Goal: Information Seeking & Learning: Learn about a topic

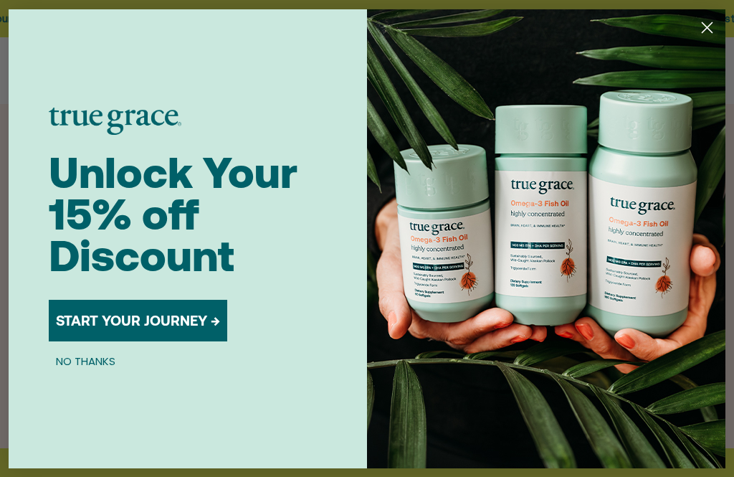
click at [707, 29] on circle "Close dialog" at bounding box center [708, 27] width 24 height 24
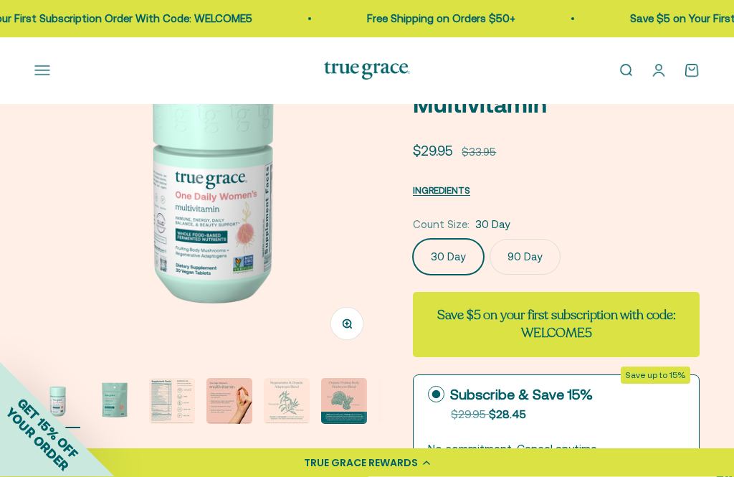
scroll to position [130, 0]
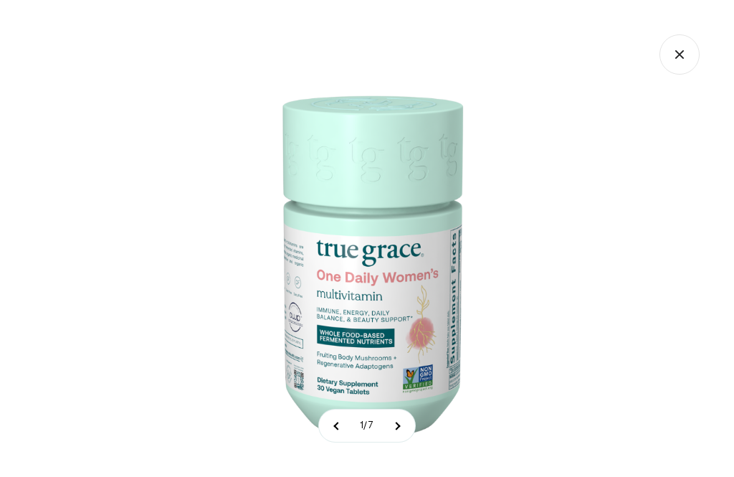
click at [382, 345] on img at bounding box center [367, 261] width 523 height 523
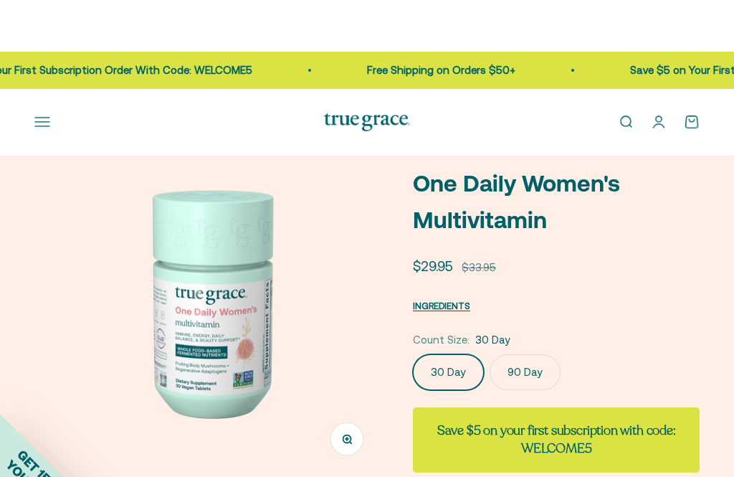
scroll to position [0, 0]
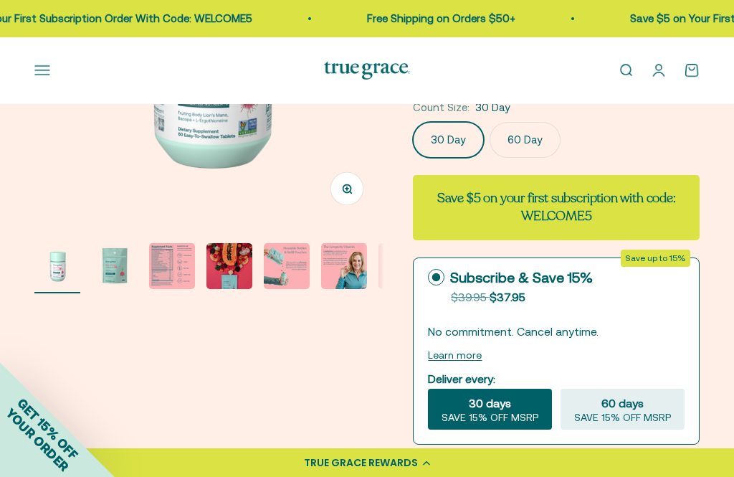
scroll to position [257, 0]
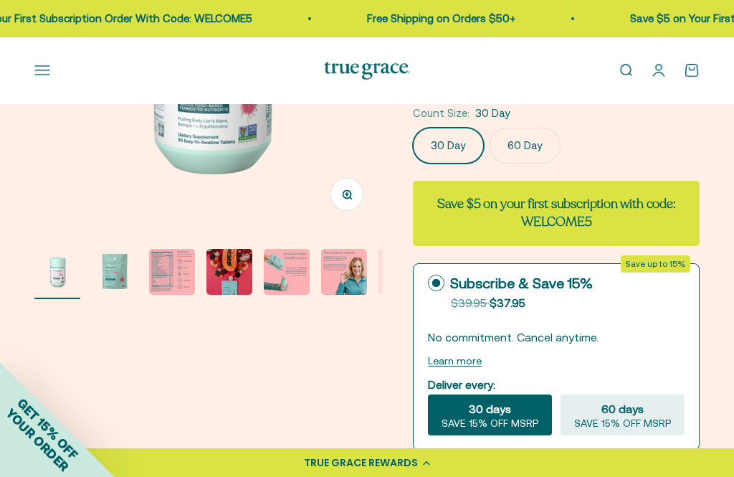
click at [180, 271] on img "Go to item 3" at bounding box center [172, 272] width 46 height 46
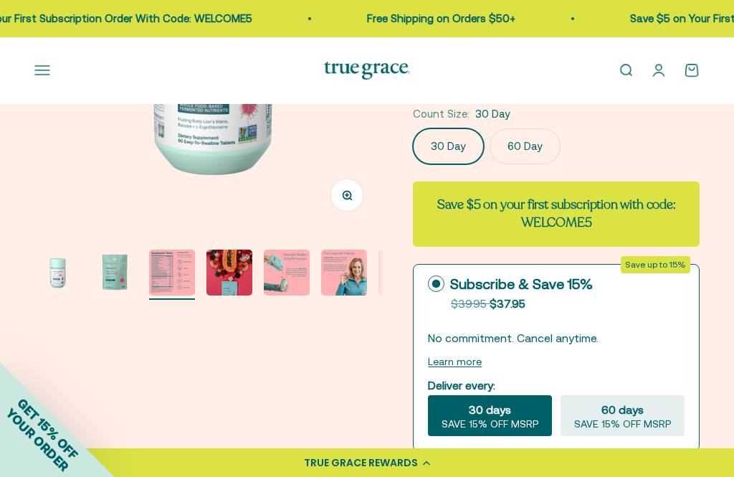
scroll to position [0, 718]
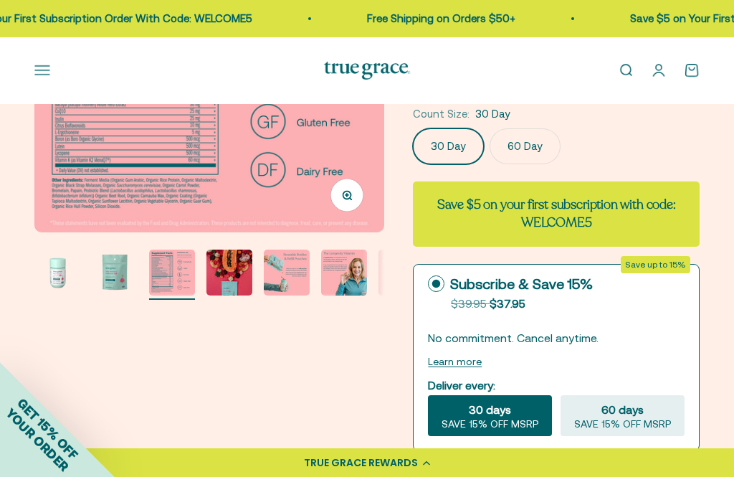
click at [174, 278] on img "Go to item 3" at bounding box center [172, 273] width 46 height 46
click at [194, 171] on img at bounding box center [209, 57] width 350 height 350
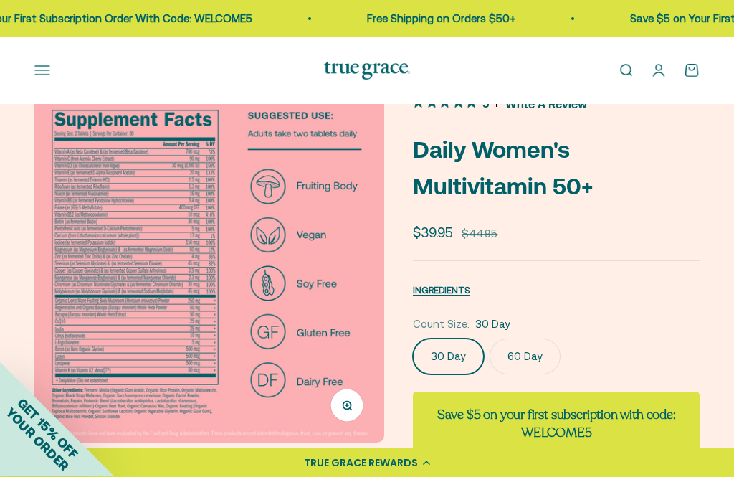
scroll to position [45, 0]
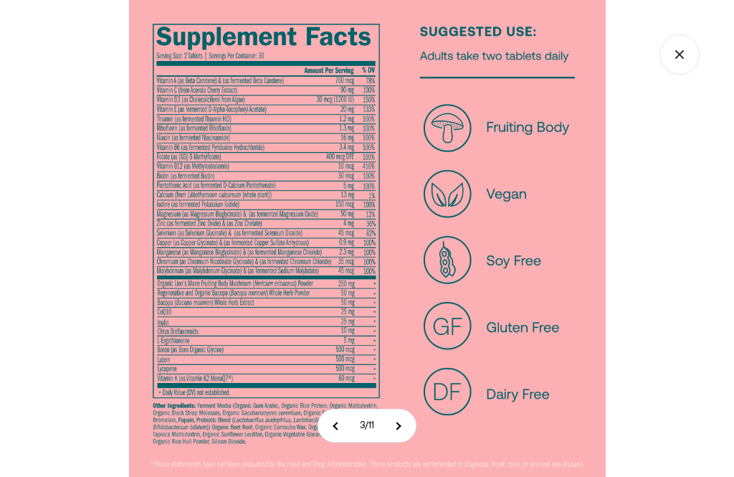
click at [293, 203] on img at bounding box center [367, 238] width 477 height 477
click at [260, 159] on img at bounding box center [367, 238] width 477 height 477
click at [264, 194] on img at bounding box center [367, 238] width 477 height 477
click at [291, 153] on img at bounding box center [367, 238] width 477 height 477
click at [268, 184] on img at bounding box center [367, 238] width 477 height 477
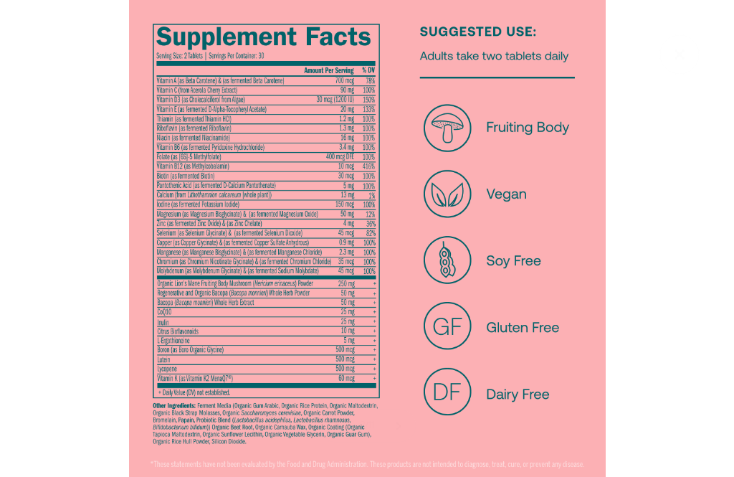
click at [204, 143] on img at bounding box center [367, 238] width 477 height 477
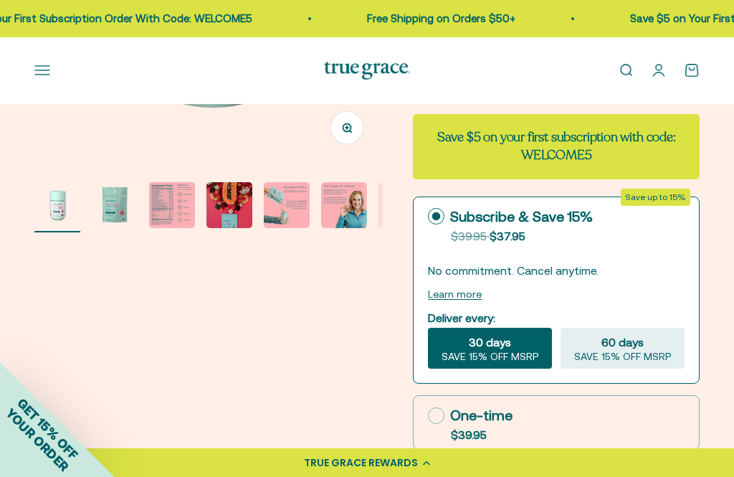
scroll to position [323, 0]
click at [292, 208] on img "Go to item 5" at bounding box center [287, 206] width 46 height 46
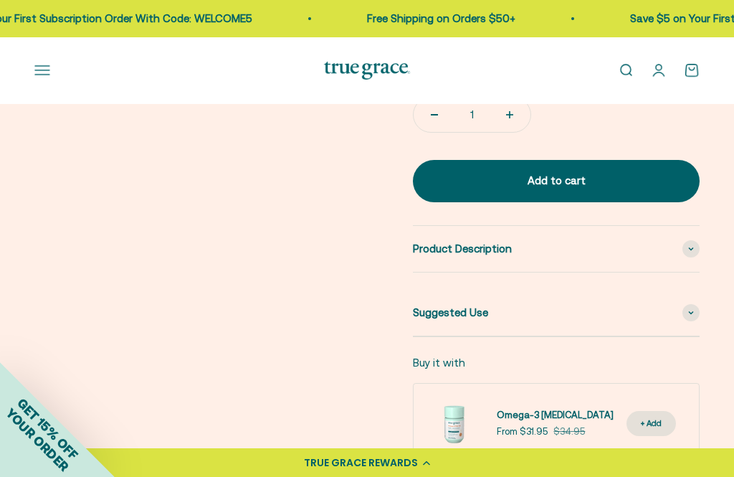
scroll to position [708, 0]
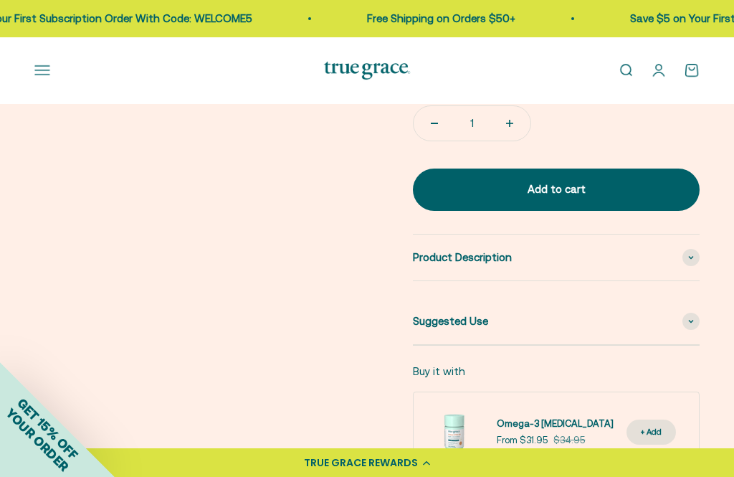
click at [691, 252] on span at bounding box center [691, 257] width 17 height 17
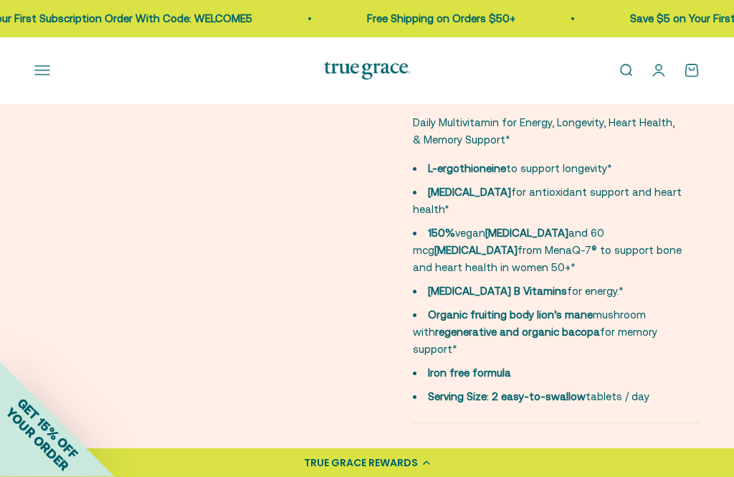
scroll to position [871, 0]
click at [689, 461] on icon at bounding box center [692, 463] width 6 height 4
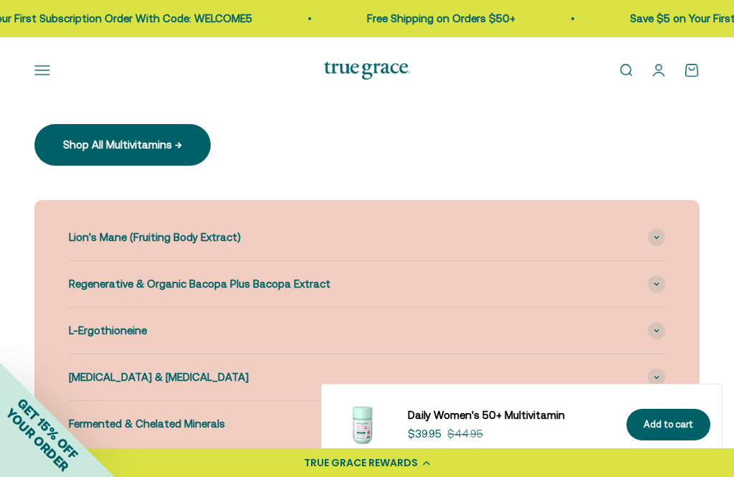
scroll to position [1922, 0]
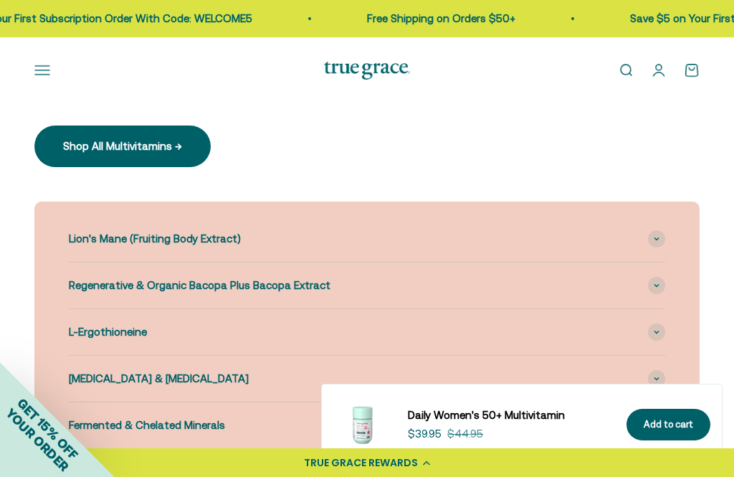
click at [663, 230] on span at bounding box center [656, 238] width 17 height 17
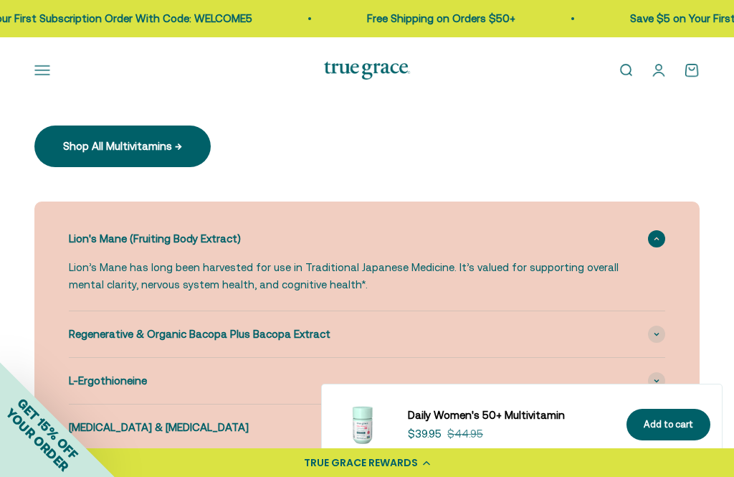
click at [655, 326] on span at bounding box center [656, 334] width 17 height 17
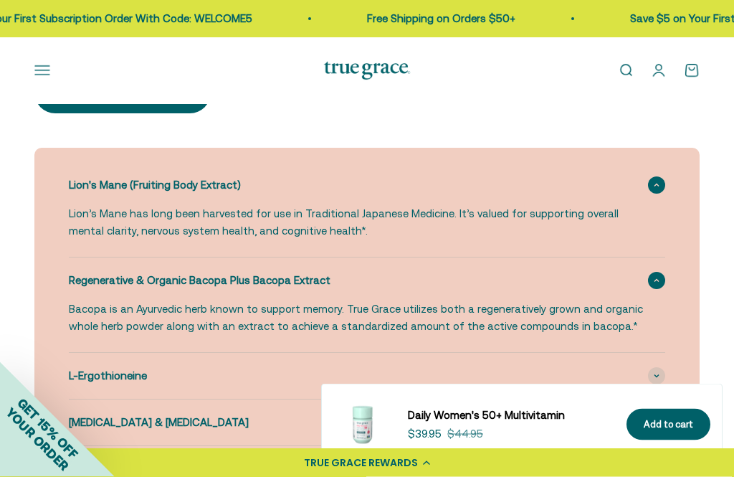
scroll to position [1981, 0]
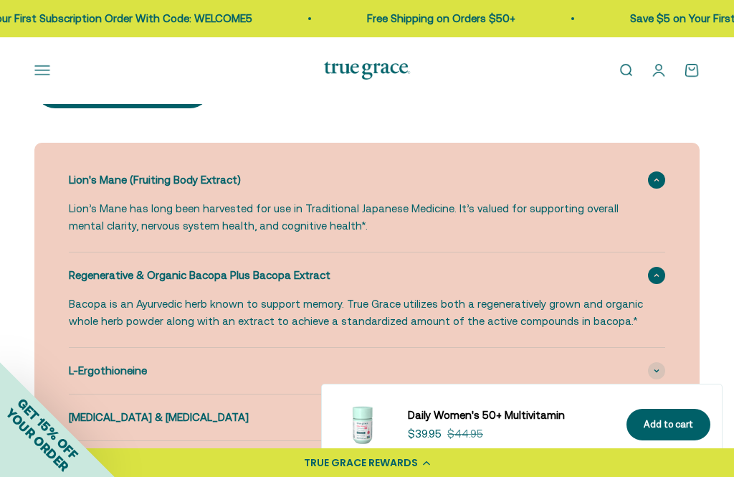
click at [657, 370] on icon at bounding box center [657, 371] width 4 height 2
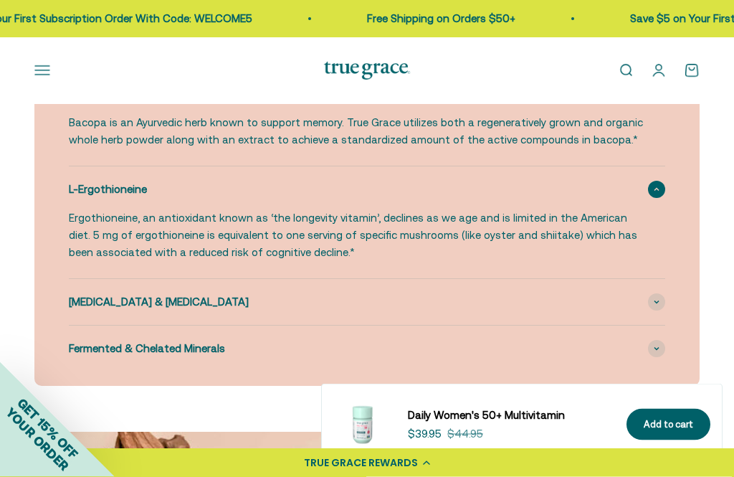
click at [664, 294] on span at bounding box center [656, 302] width 17 height 17
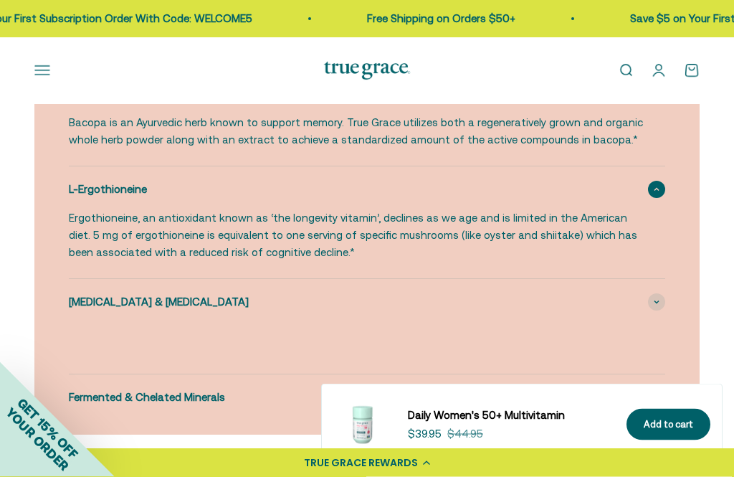
scroll to position [2163, 0]
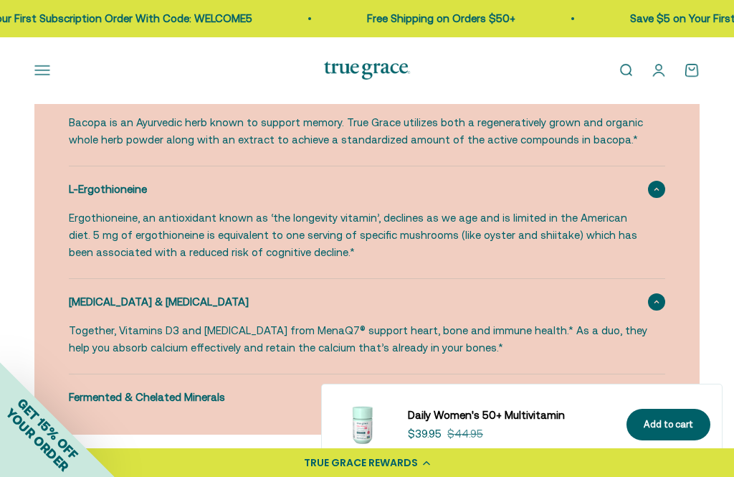
click at [658, 389] on span at bounding box center [656, 397] width 17 height 17
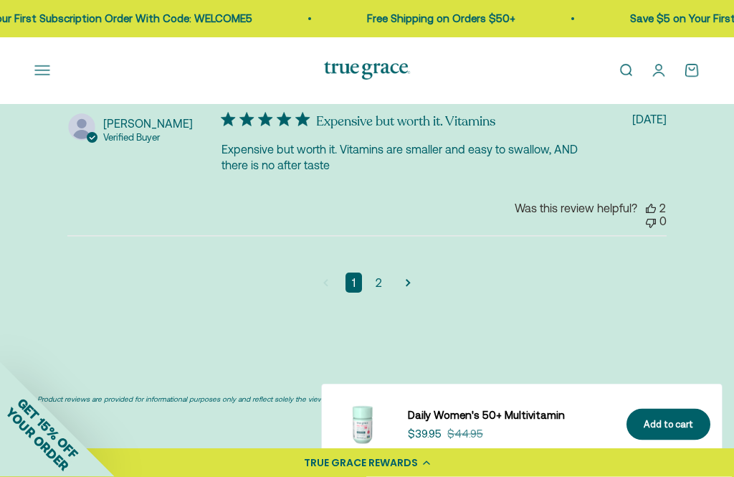
scroll to position [4739, 0]
click at [382, 273] on link "2" at bounding box center [378, 283] width 19 height 20
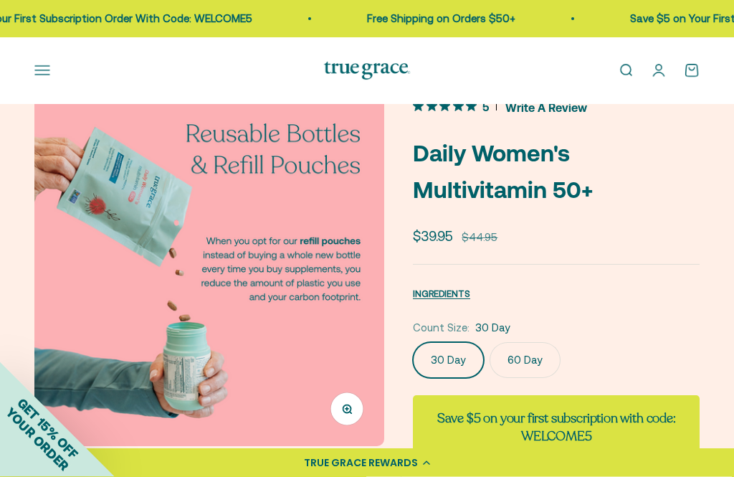
scroll to position [0, 0]
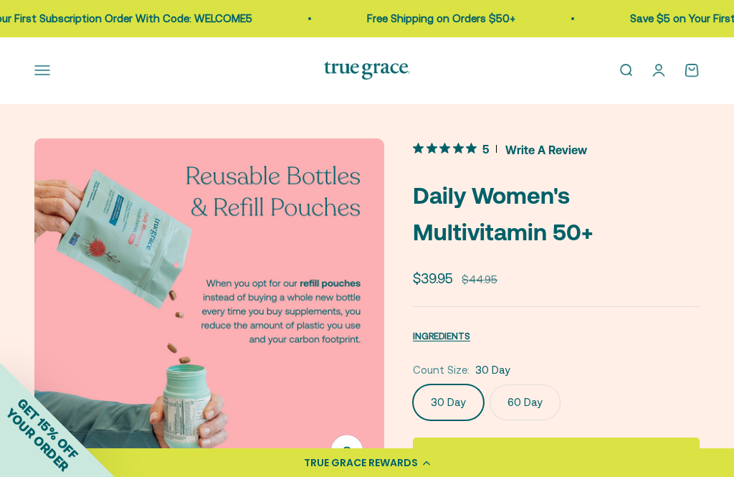
click at [39, 75] on button "Open navigation menu" at bounding box center [42, 70] width 16 height 16
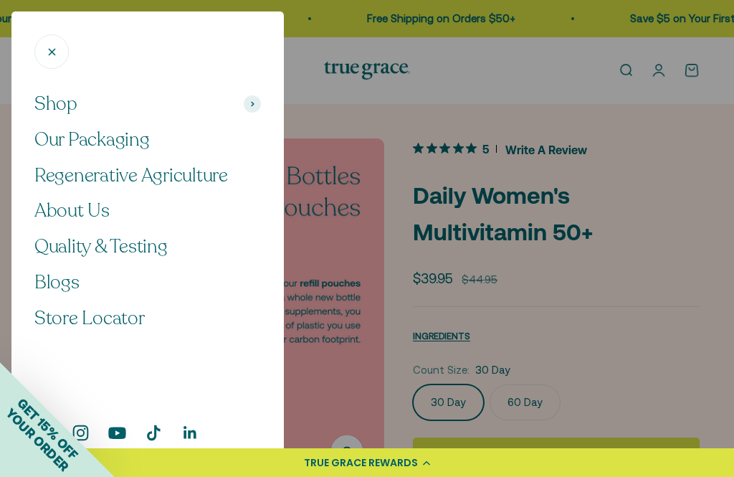
click at [559, 317] on div at bounding box center [367, 238] width 734 height 477
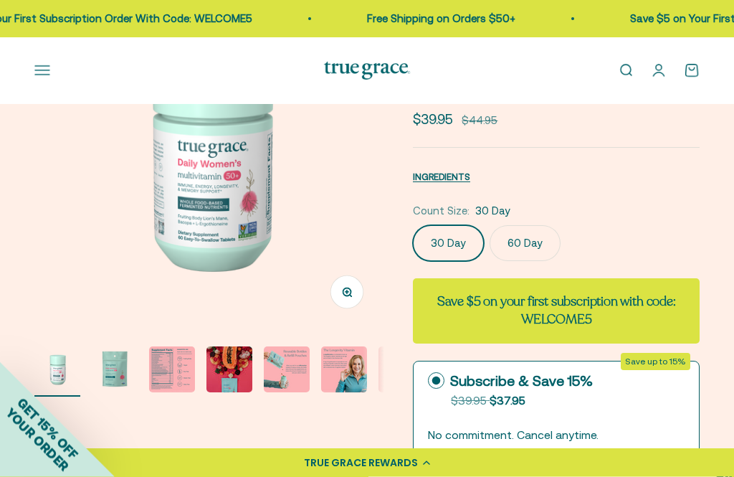
scroll to position [160, 0]
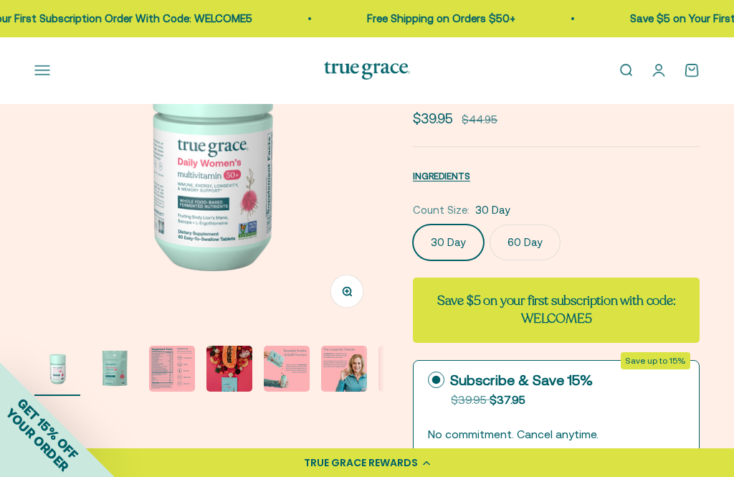
click at [48, 75] on button "Open navigation menu" at bounding box center [42, 70] width 16 height 16
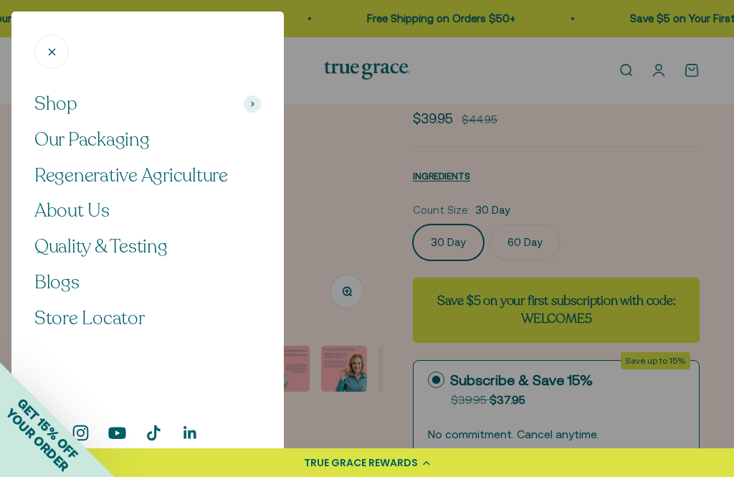
click at [52, 53] on icon "Close" at bounding box center [52, 52] width 6 height 6
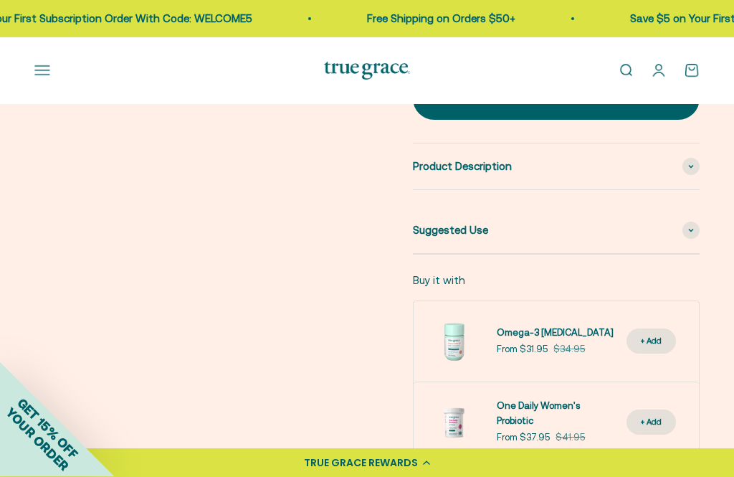
scroll to position [799, 0]
click at [691, 228] on icon at bounding box center [692, 230] width 6 height 4
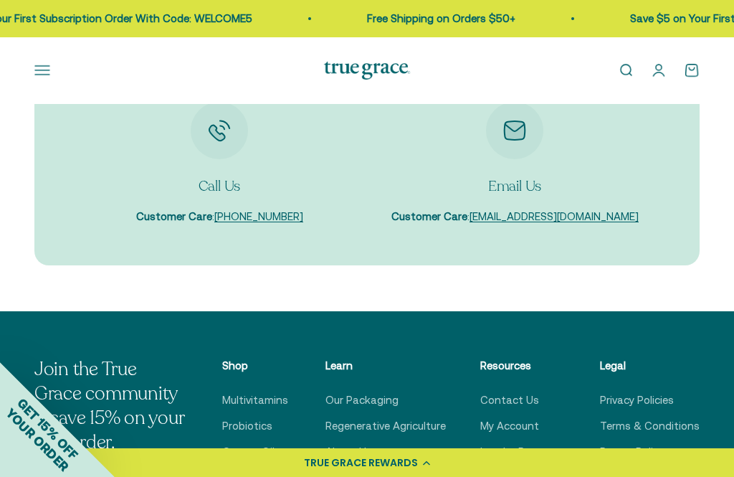
scroll to position [4976, 0]
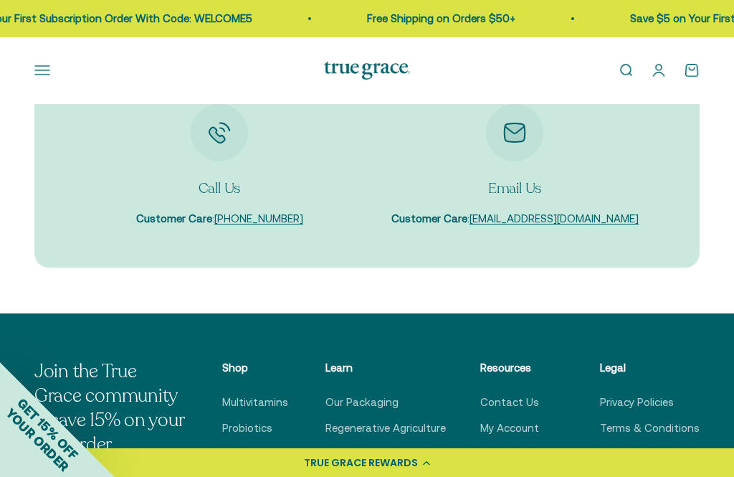
click at [554, 218] on link "care@truegracehealth.com" at bounding box center [554, 218] width 169 height 12
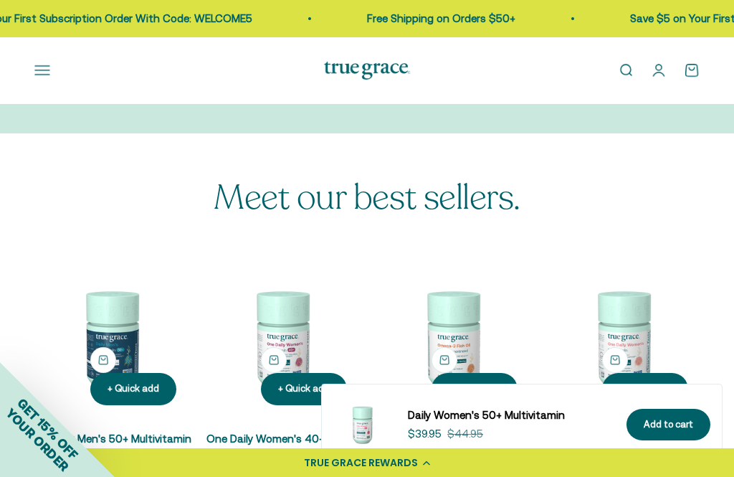
scroll to position [4500, 0]
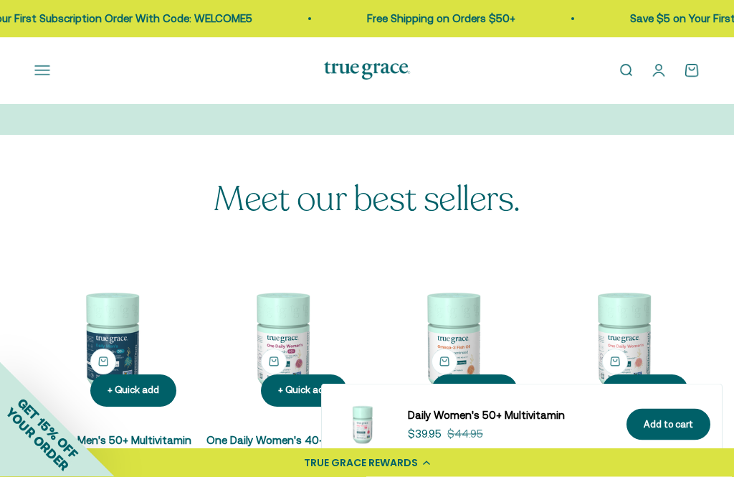
click at [42, 73] on button "Open navigation menu" at bounding box center [42, 70] width 16 height 16
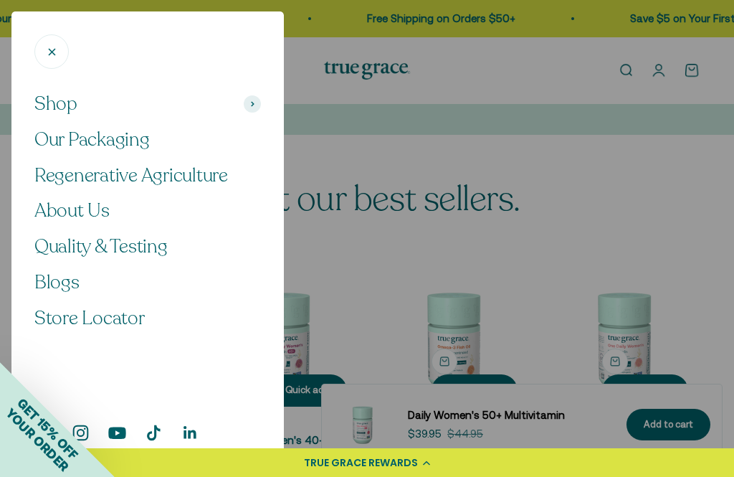
click at [72, 105] on span "Shop" at bounding box center [55, 104] width 43 height 24
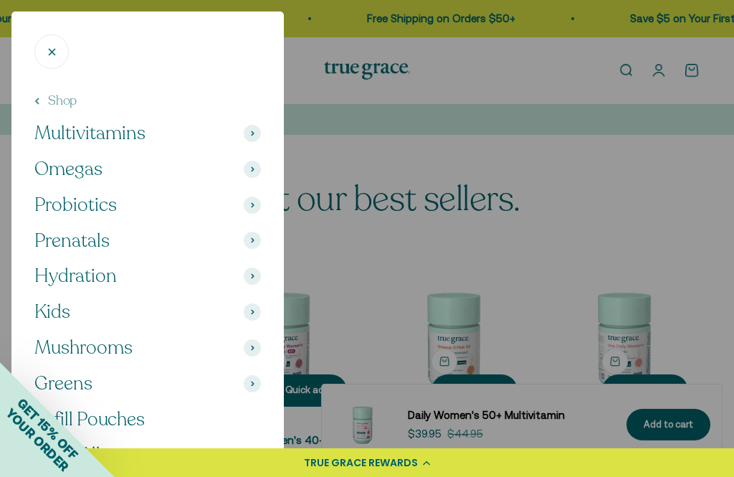
click at [93, 204] on span "Probiotics" at bounding box center [75, 205] width 82 height 24
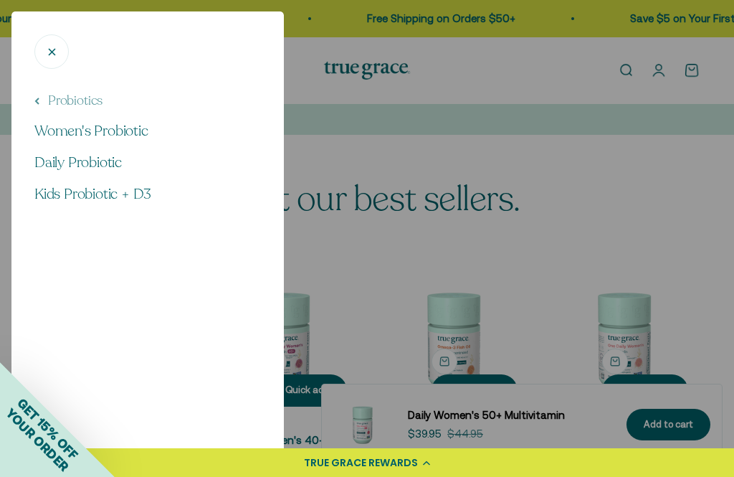
click at [127, 135] on span "Women's Probiotic" at bounding box center [91, 130] width 114 height 19
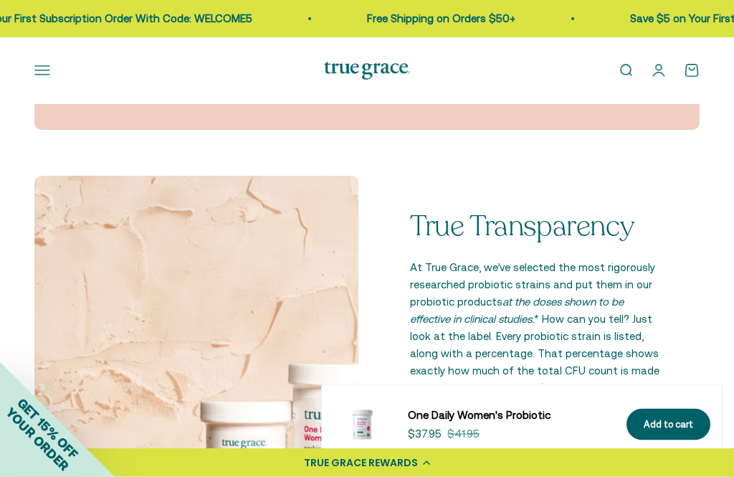
scroll to position [1719, 0]
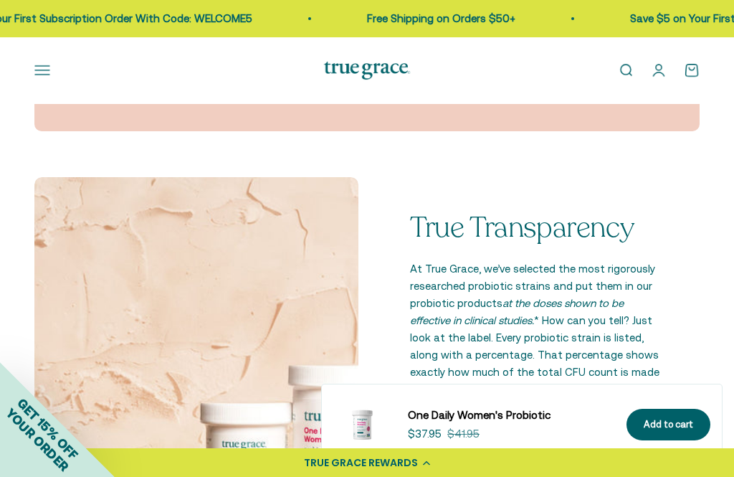
click at [623, 70] on link "Open search" at bounding box center [626, 70] width 16 height 16
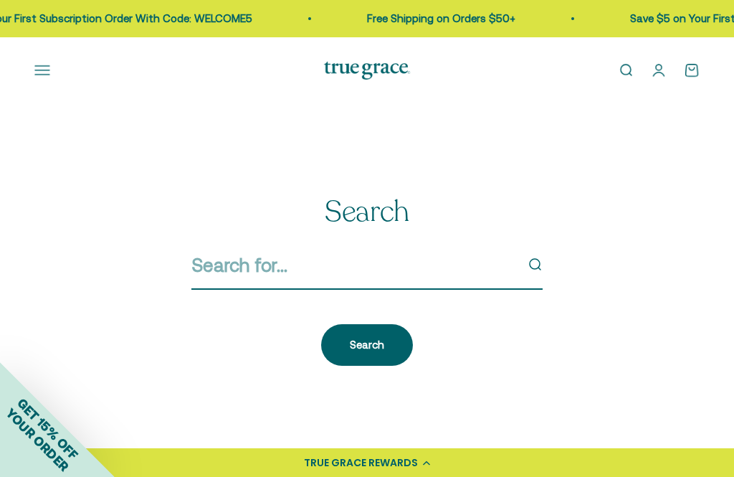
click at [203, 268] on input "Search" at bounding box center [354, 265] width 324 height 30
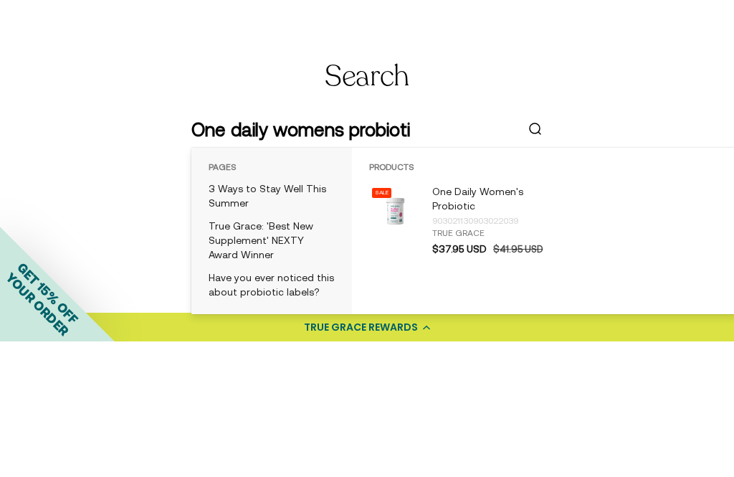
type input "One daily womens probiotic"
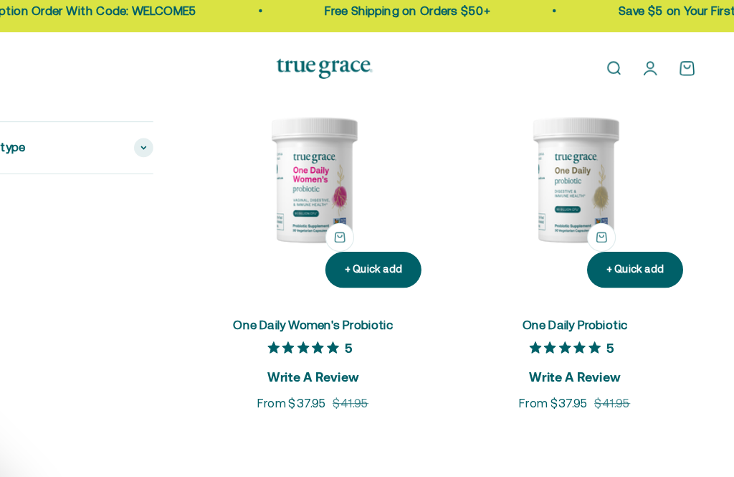
scroll to position [261, 0]
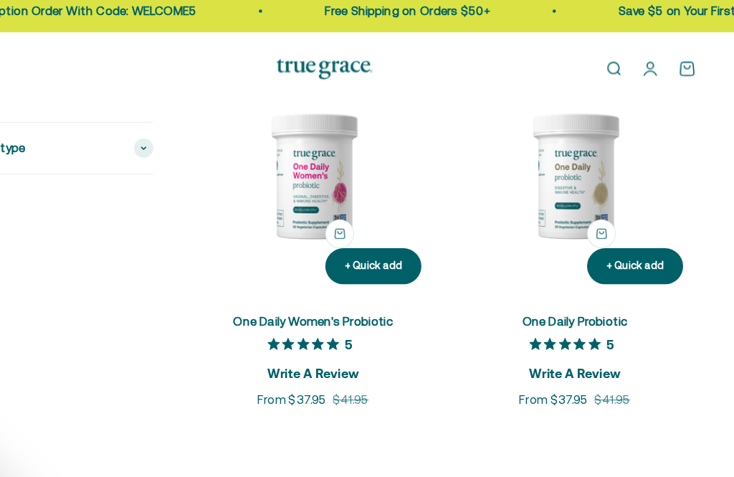
click at [285, 292] on link "One Daily Women's Probiotic" at bounding box center [356, 296] width 143 height 12
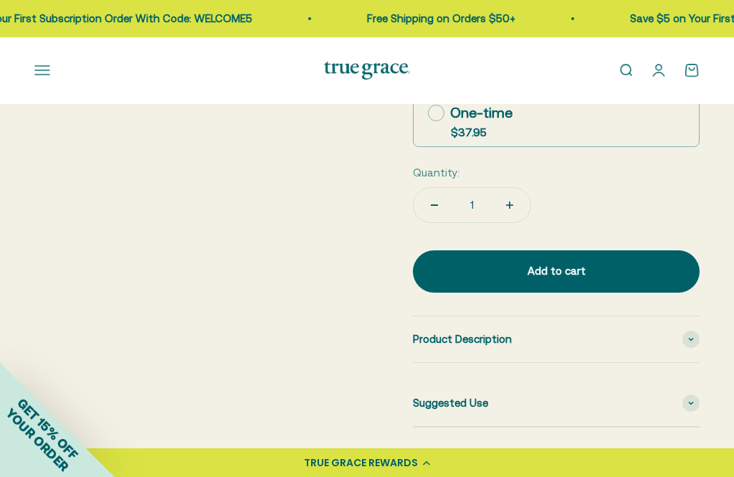
scroll to position [624, 0]
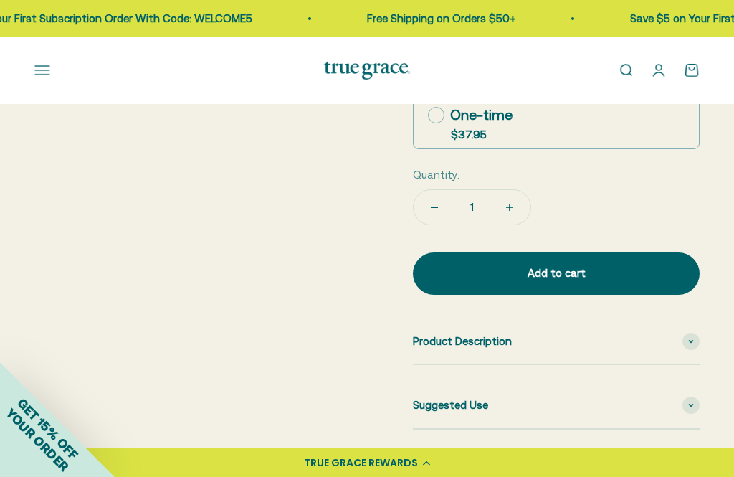
click at [695, 333] on span at bounding box center [691, 341] width 17 height 17
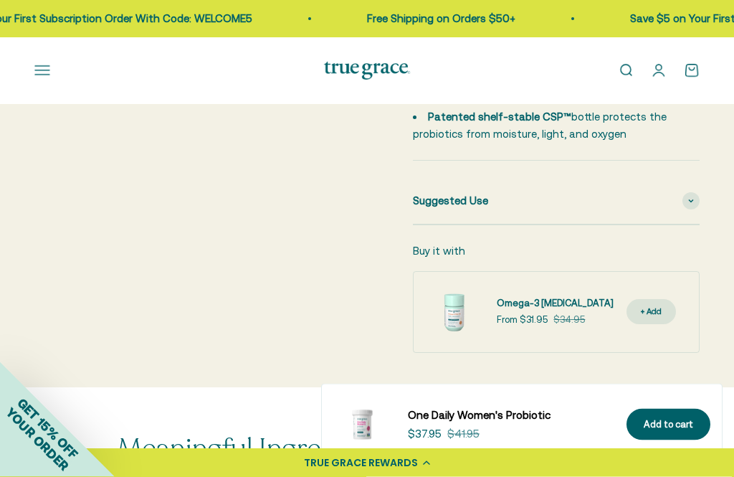
scroll to position [1067, 0]
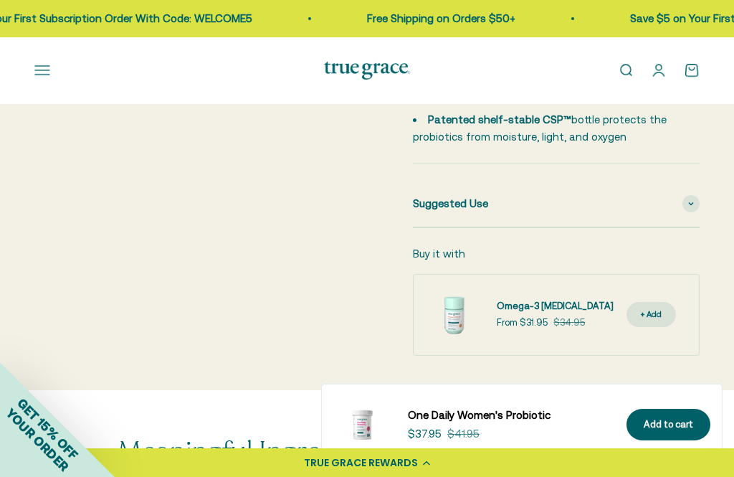
click at [699, 195] on span at bounding box center [691, 203] width 17 height 17
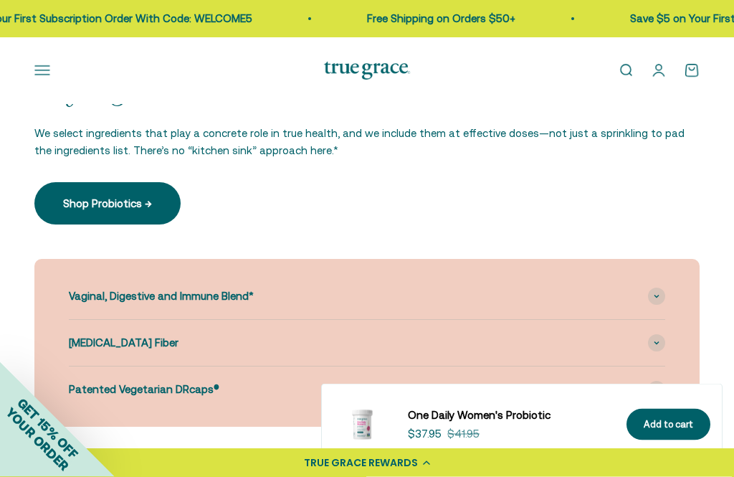
scroll to position [1731, 0]
click at [661, 287] on span at bounding box center [656, 295] width 17 height 17
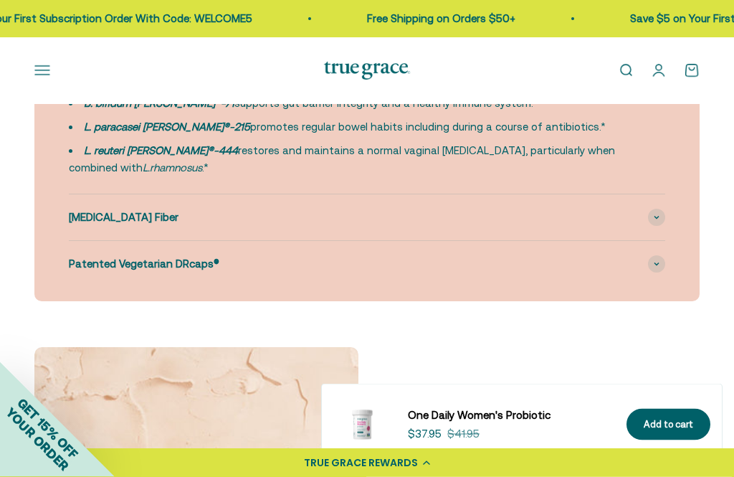
scroll to position [2022, 0]
click at [663, 208] on span at bounding box center [656, 216] width 17 height 17
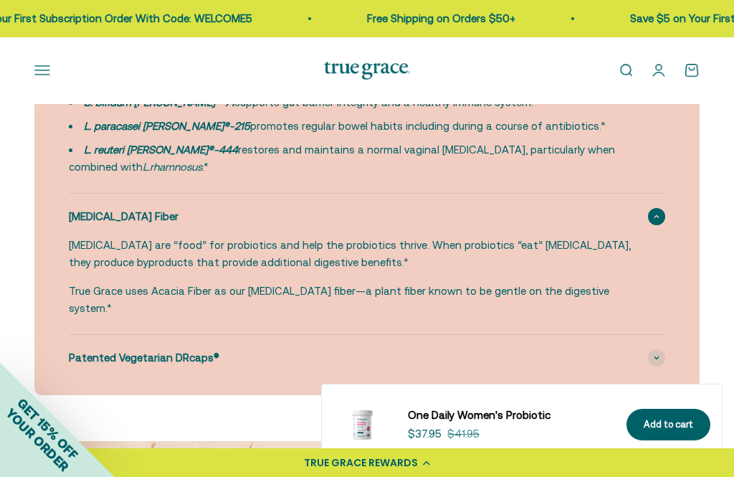
click at [660, 349] on span at bounding box center [656, 357] width 17 height 17
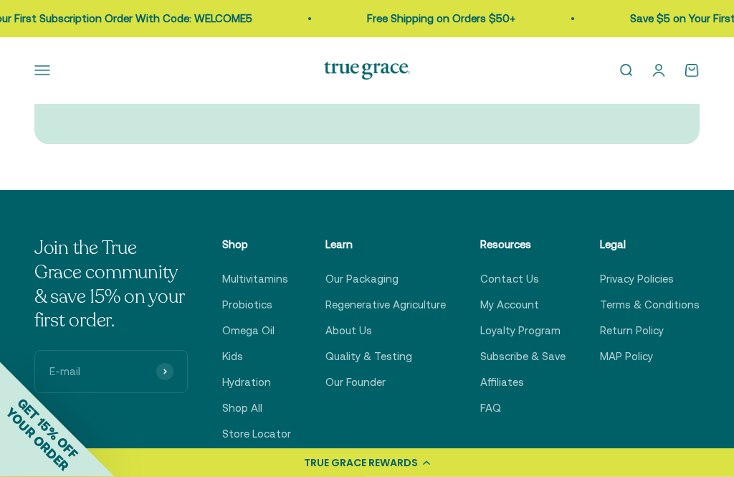
scroll to position [5450, 0]
